Goal: Complete application form: Complete application form

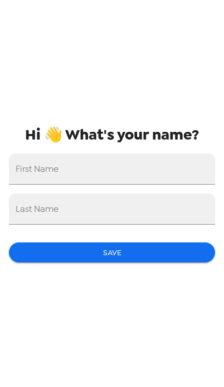
click at [171, 167] on input "First Name" at bounding box center [112, 168] width 206 height 31
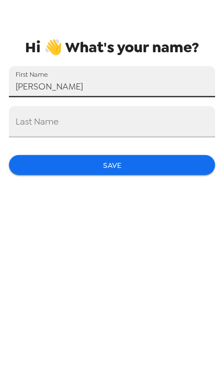
type input "[PERSON_NAME]"
click at [180, 194] on input "Last Name" at bounding box center [112, 209] width 206 height 31
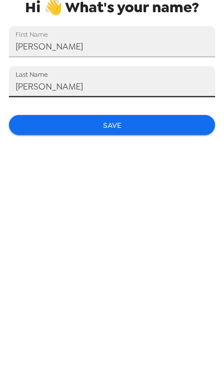
type input "[PERSON_NAME]"
click at [188, 242] on button "Save" at bounding box center [112, 252] width 206 height 21
